Goal: Information Seeking & Learning: Learn about a topic

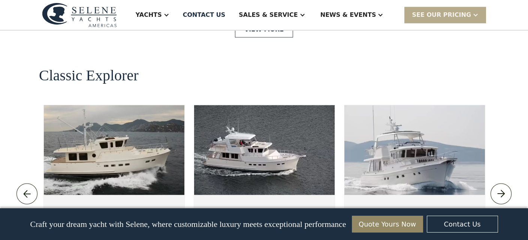
scroll to position [1610, 0]
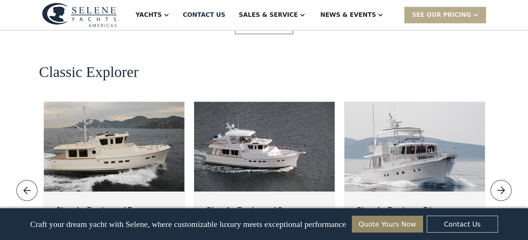
drag, startPoint x: 262, startPoint y: 148, endPoint x: 126, endPoint y: 22, distance: 185.2
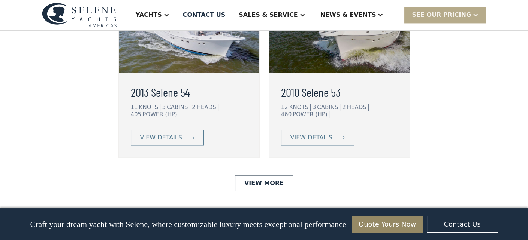
scroll to position [2022, 0]
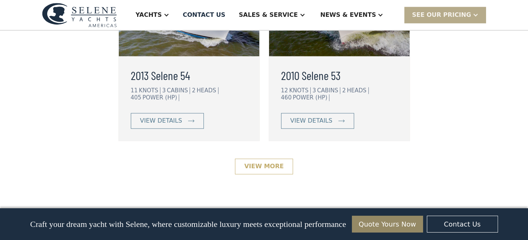
click at [261, 159] on link "View More" at bounding box center [264, 167] width 58 height 16
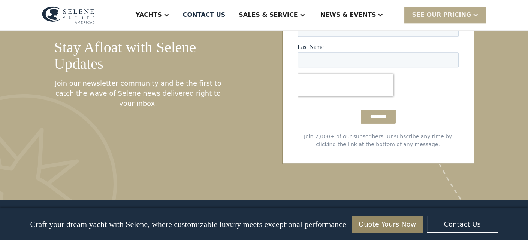
scroll to position [1502, 0]
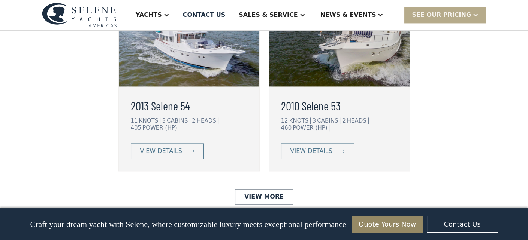
scroll to position [2022, 0]
